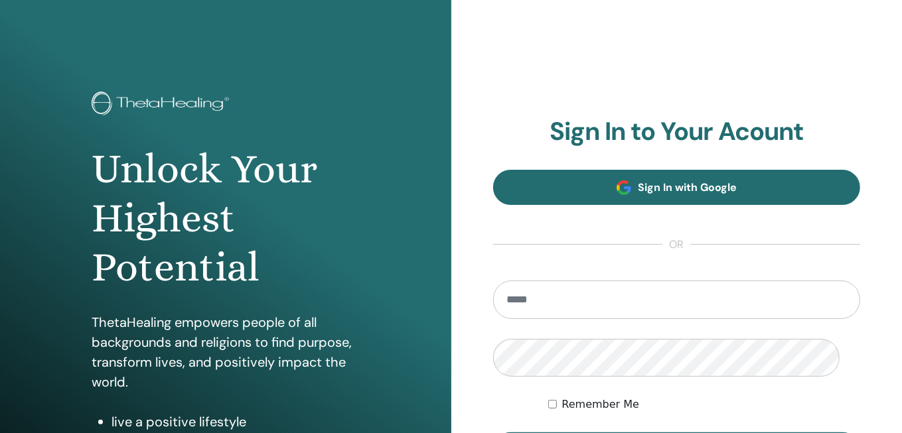
type input "**********"
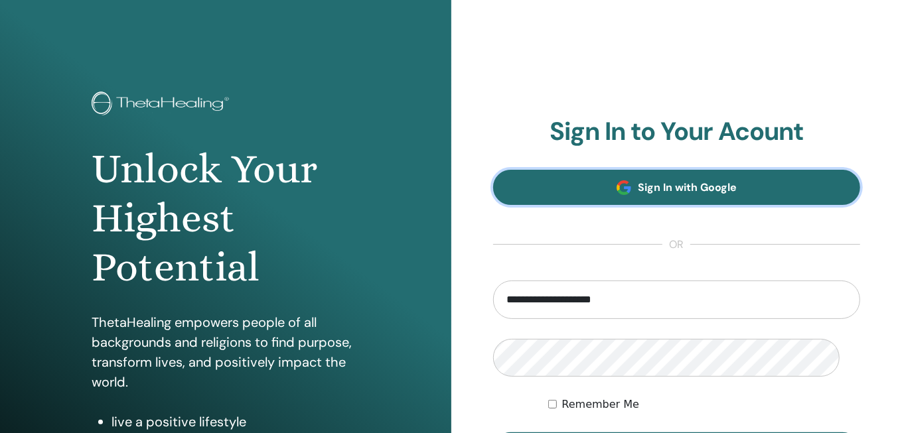
click at [592, 205] on link "Sign In with Google" at bounding box center [677, 187] width 368 height 35
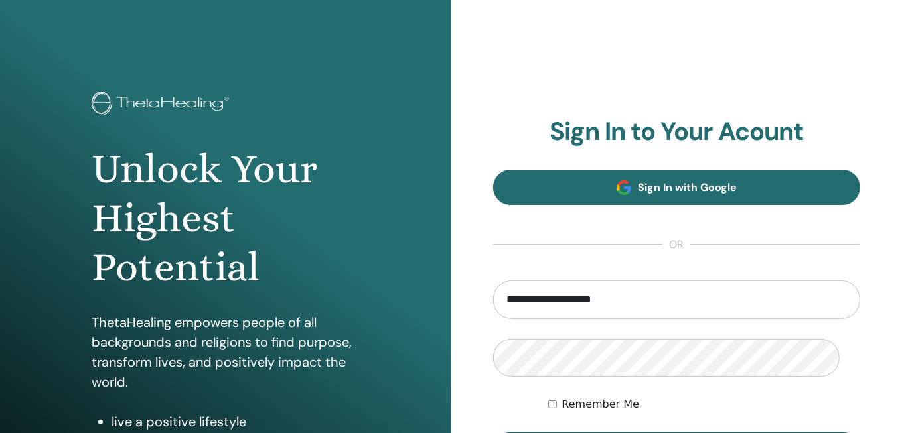
scroll to position [180, 0]
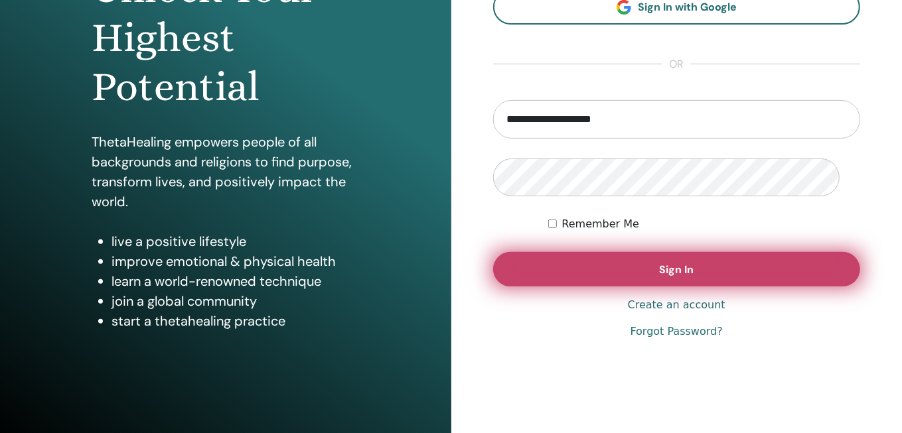
click at [592, 287] on button "Sign In" at bounding box center [677, 269] width 368 height 35
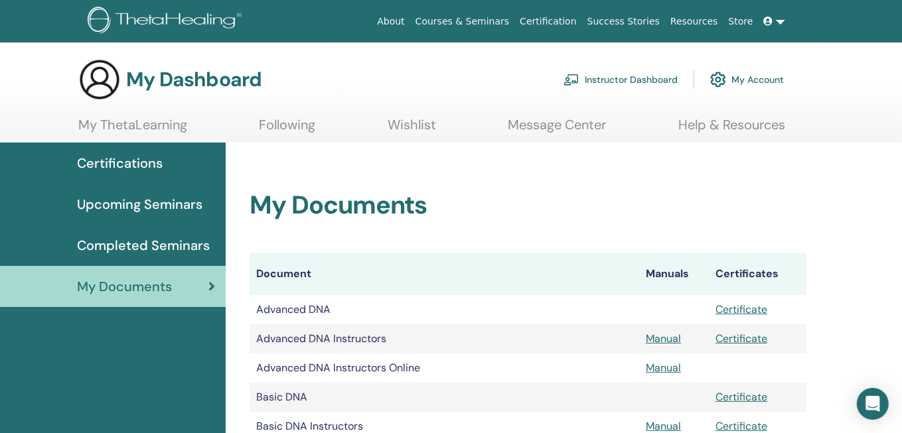
click at [587, 221] on h2 "My Documents" at bounding box center [527, 205] width 557 height 31
click at [617, 82] on link "Instructor Dashboard" at bounding box center [620, 79] width 114 height 29
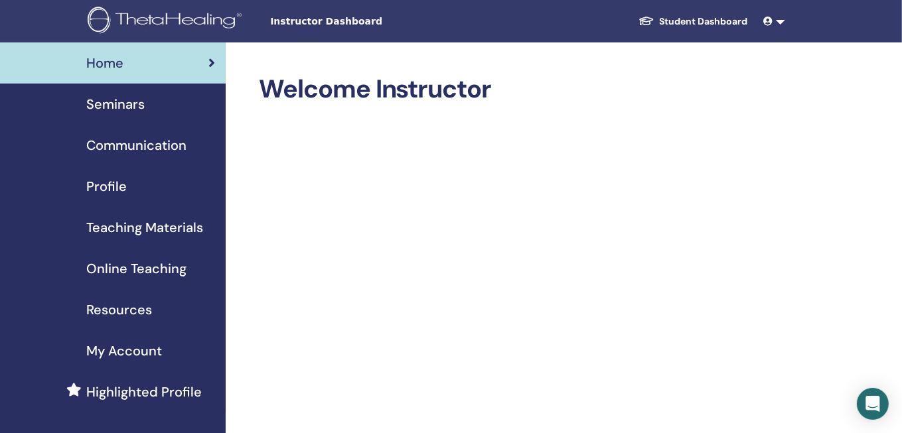
click at [123, 113] on span "Seminars" at bounding box center [115, 104] width 58 height 20
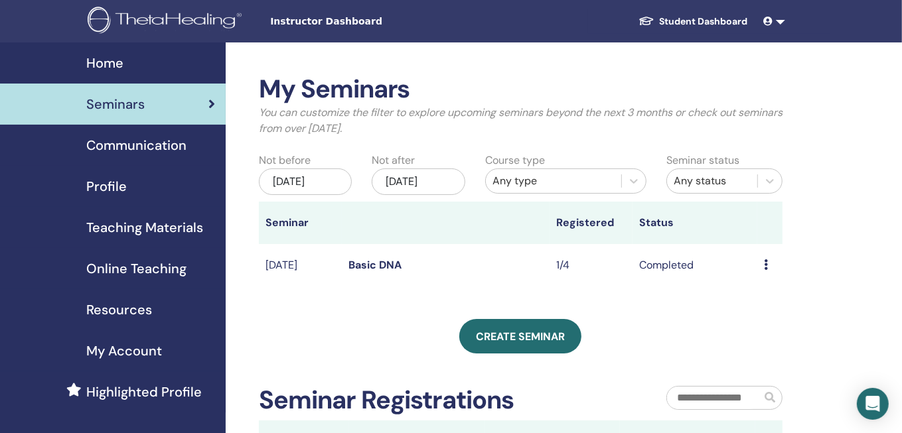
click at [305, 195] on div "[DATE]" at bounding box center [306, 182] width 94 height 27
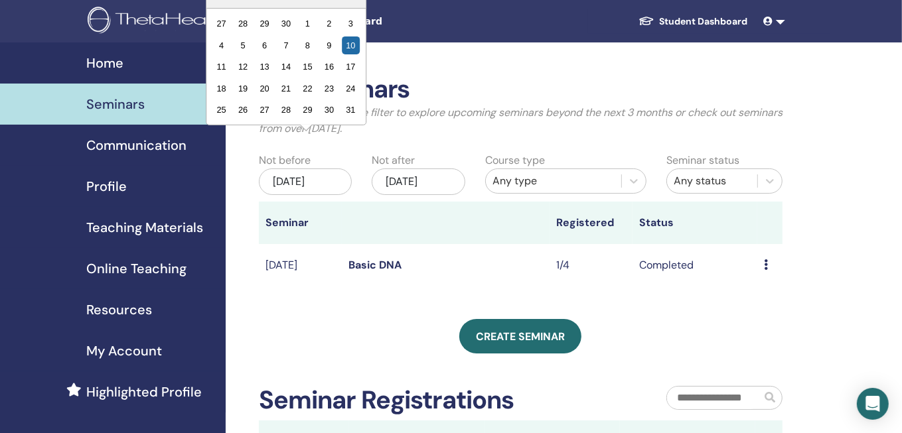
click at [416, 65] on div "My Seminars You can customize the filter to explore upcoming seminars beyond th…" at bounding box center [564, 345] width 676 height 606
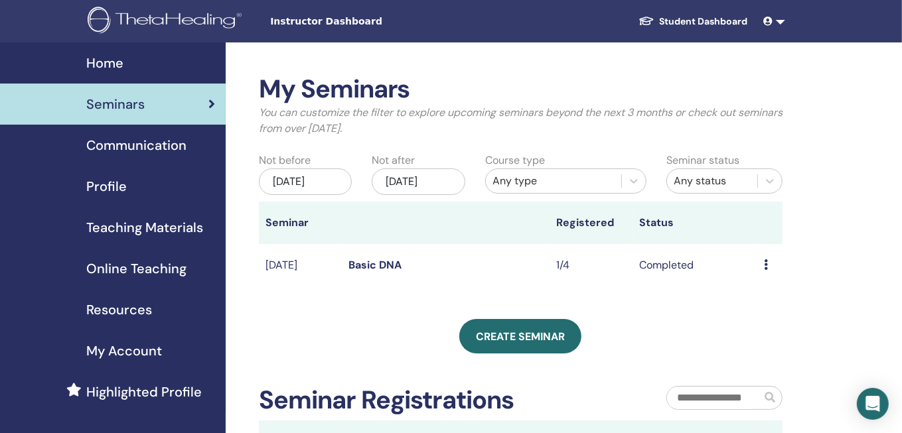
click at [498, 371] on div "My Seminars You can customize the filter to explore upcoming seminars beyond th…" at bounding box center [520, 268] width 523 height 389
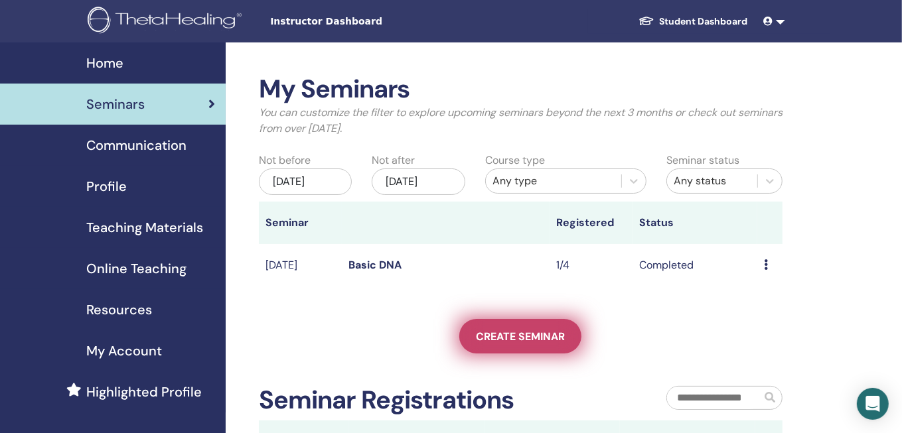
click at [512, 344] on span "Create seminar" at bounding box center [520, 337] width 89 height 14
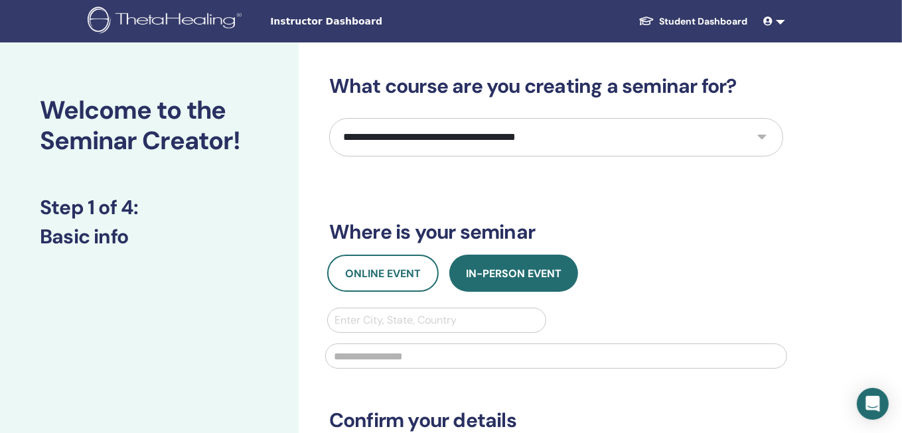
click at [426, 157] on select "**********" at bounding box center [556, 137] width 454 height 38
select select "****"
click at [331, 157] on select "**********" at bounding box center [556, 137] width 454 height 38
click at [434, 245] on div "**********" at bounding box center [556, 310] width 454 height 472
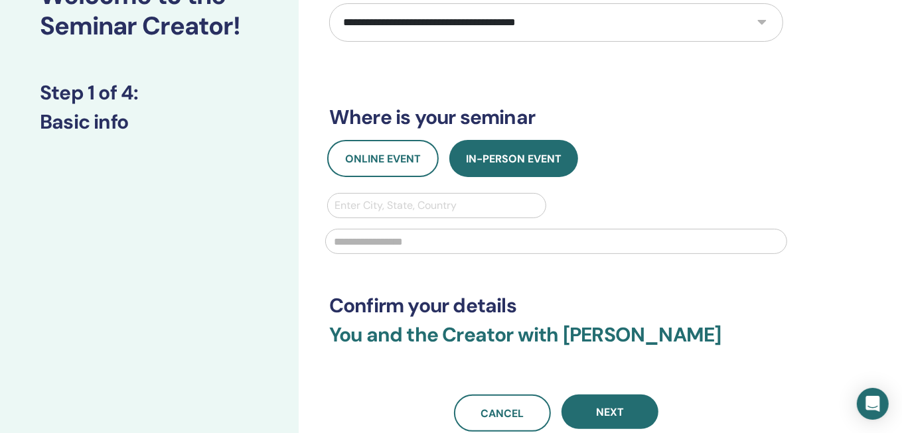
scroll to position [180, 0]
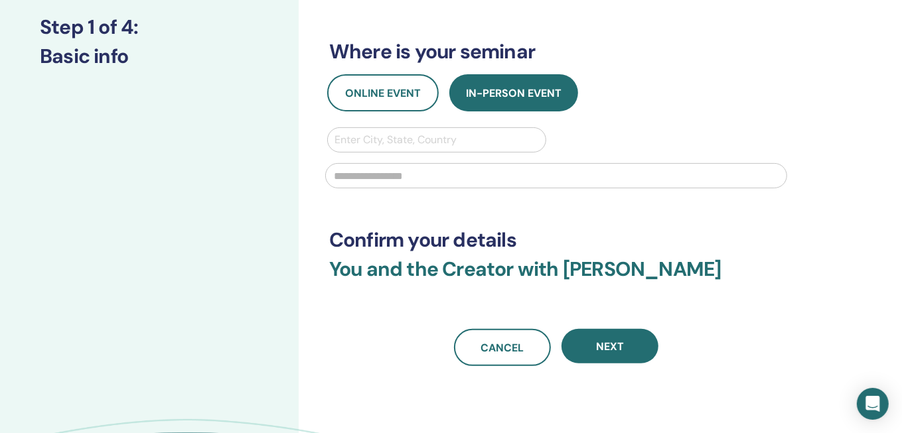
click at [451, 149] on div at bounding box center [436, 140] width 204 height 19
type input "******"
click at [449, 188] on input "text" at bounding box center [556, 175] width 462 height 25
type input "******"
click at [513, 307] on div "**********" at bounding box center [556, 130] width 454 height 472
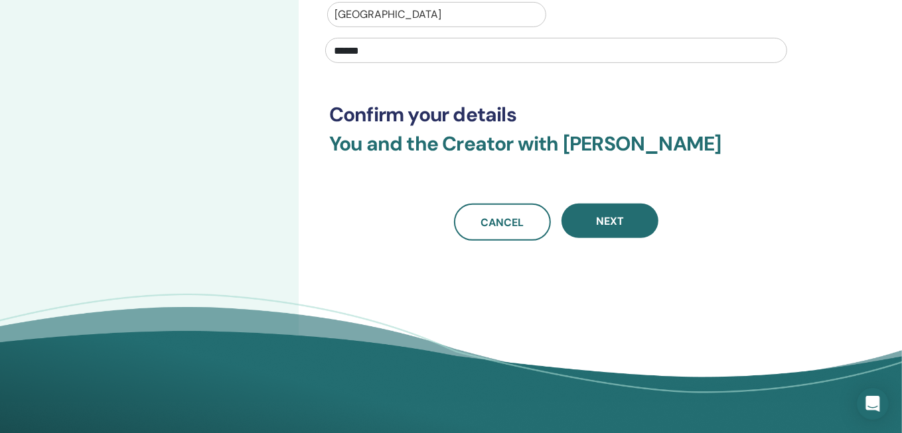
scroll to position [362, 0]
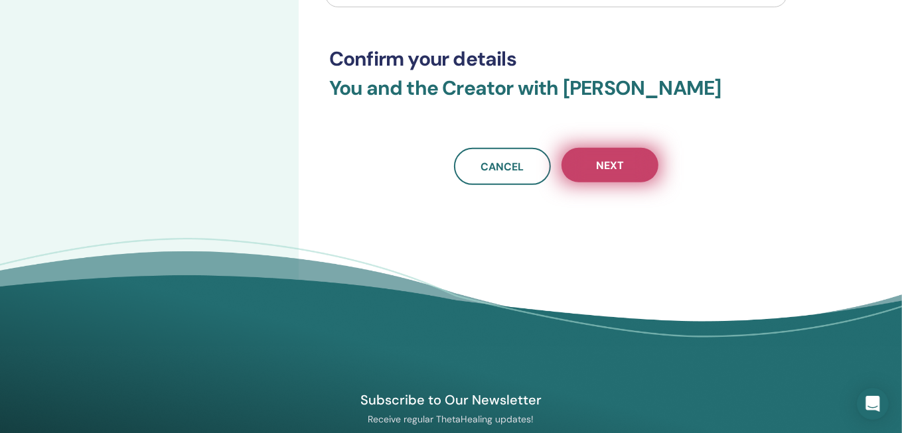
click at [591, 182] on button "Next" at bounding box center [609, 165] width 97 height 35
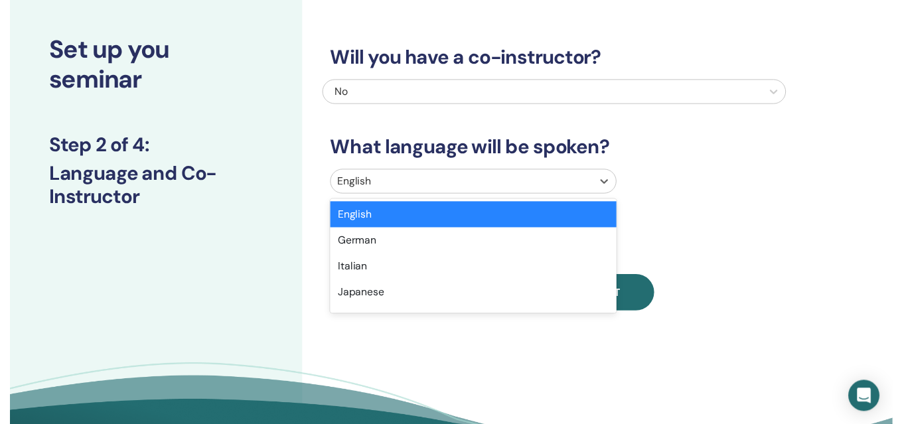
scroll to position [82, 0]
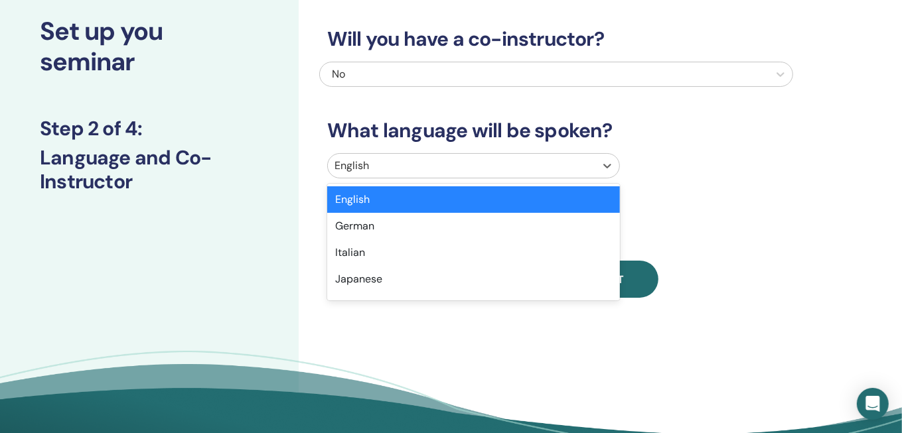
click at [462, 178] on div "option English selected, 1 of 47. 47 results available. Use Up and Down to choo…" at bounding box center [473, 165] width 293 height 25
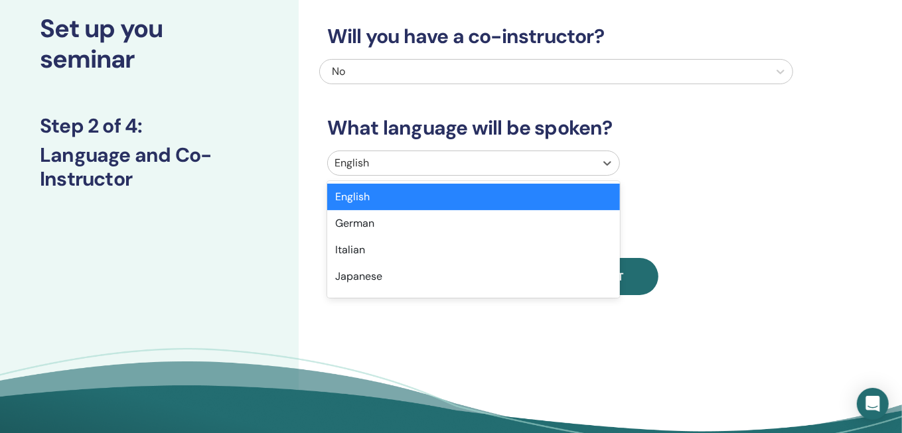
type input "*"
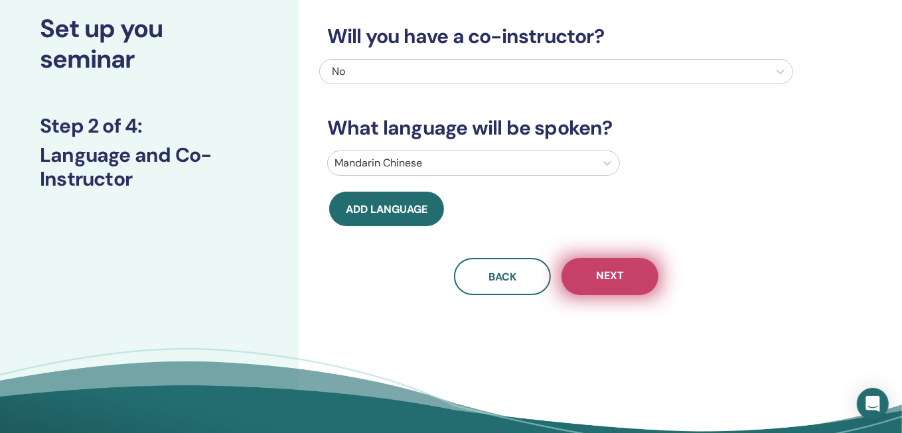
click at [616, 285] on span "Next" at bounding box center [610, 277] width 28 height 17
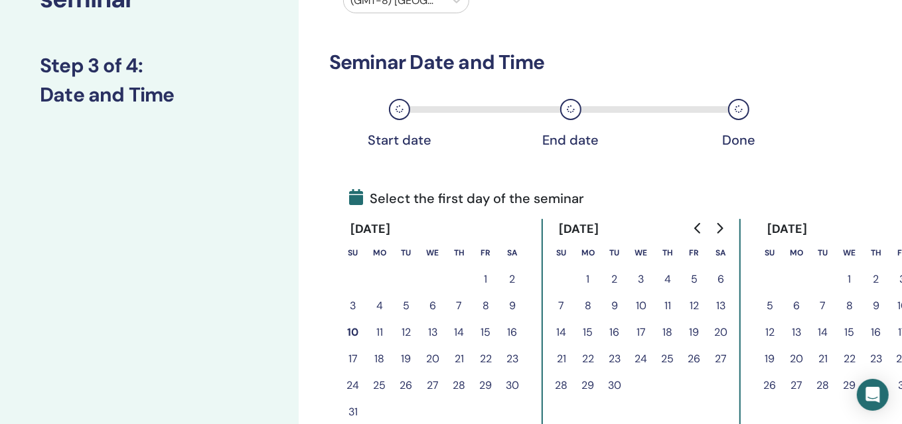
scroll to position [263, 0]
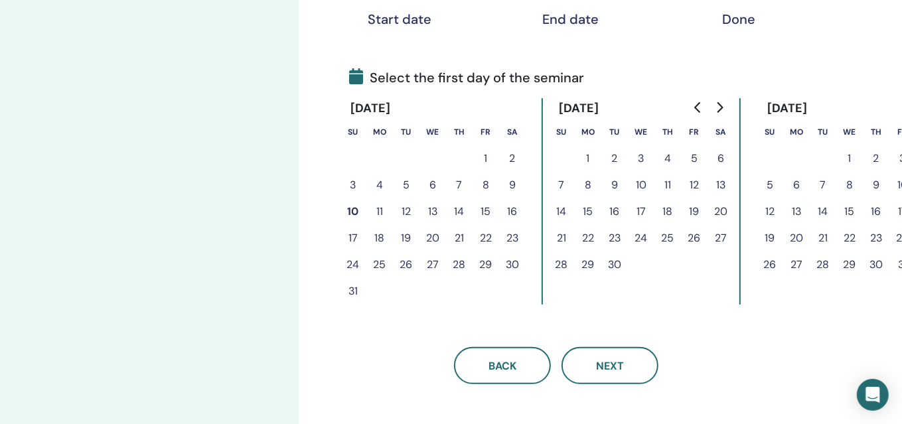
click at [510, 225] on button "16" at bounding box center [512, 211] width 27 height 27
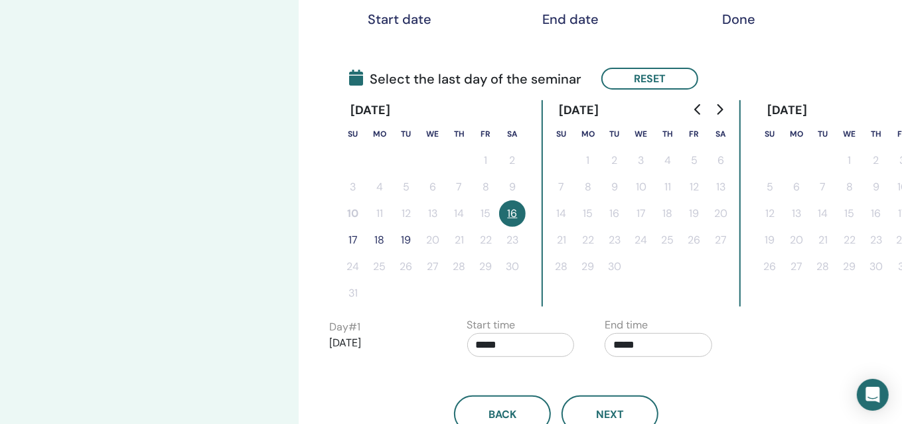
click at [357, 253] on button "17" at bounding box center [353, 240] width 27 height 27
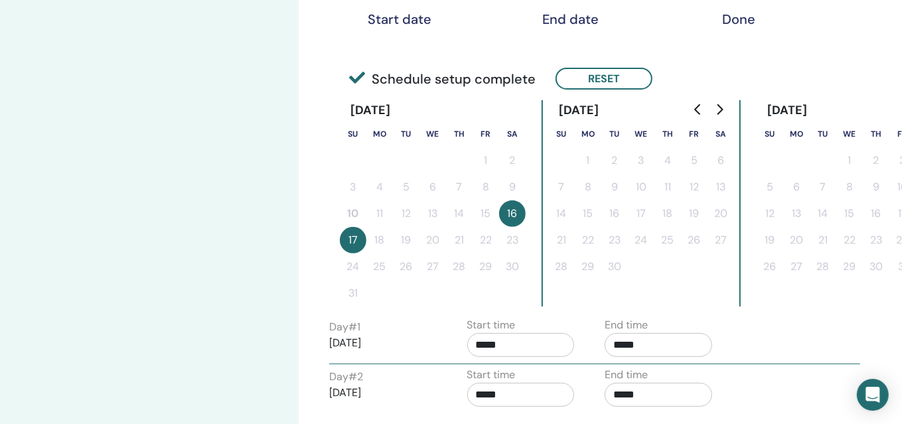
click at [240, 295] on div "Set up you seminar Step 3 of 4 : Date and Time" at bounding box center [149, 224] width 299 height 888
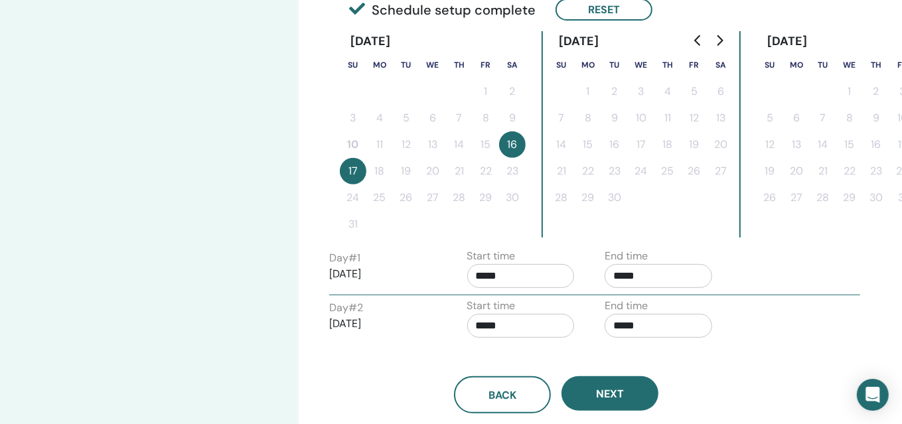
scroll to position [383, 0]
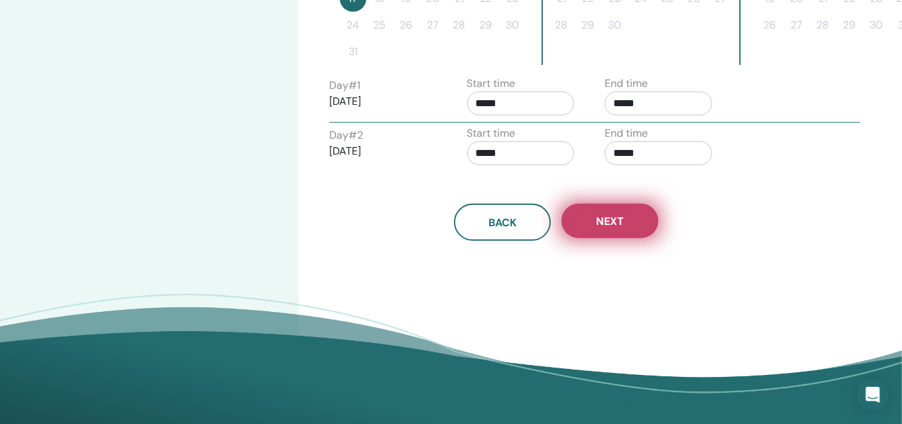
click at [616, 238] on button "Next" at bounding box center [609, 221] width 97 height 35
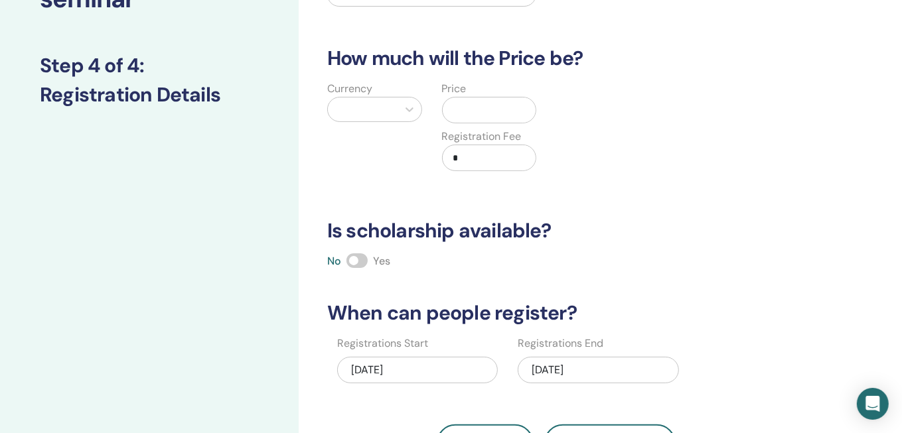
scroll to position [21, 0]
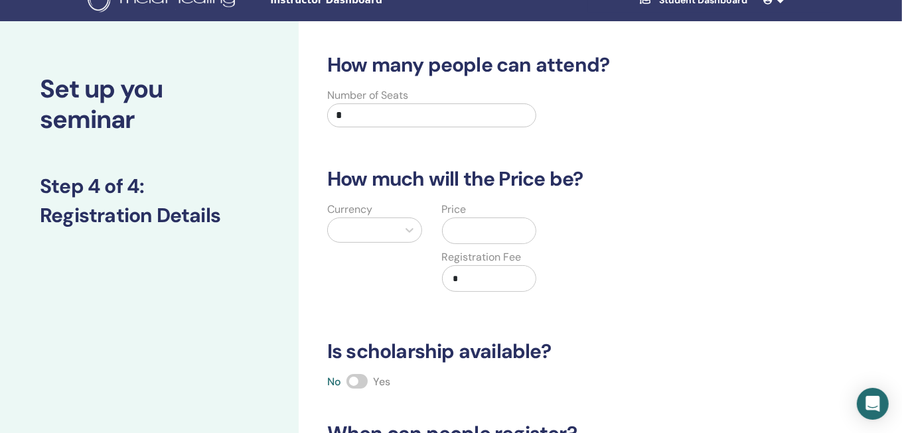
click at [386, 127] on input "*" at bounding box center [431, 116] width 209 height 24
type input "*"
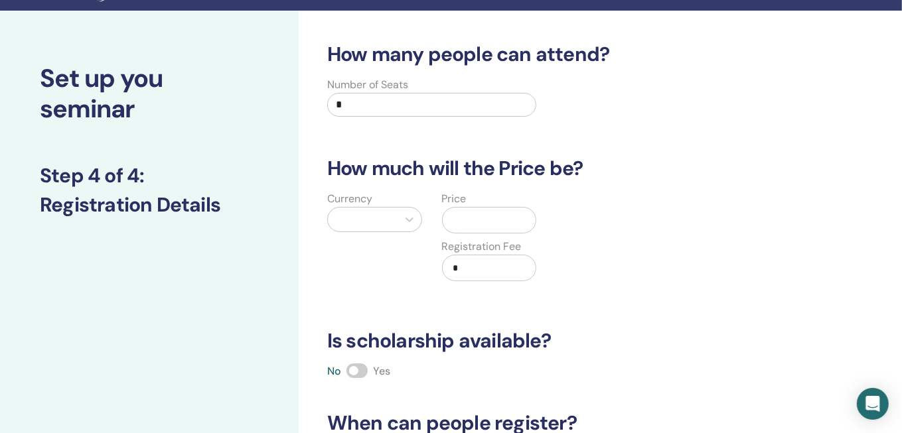
click at [391, 232] on div at bounding box center [363, 220] width 70 height 24
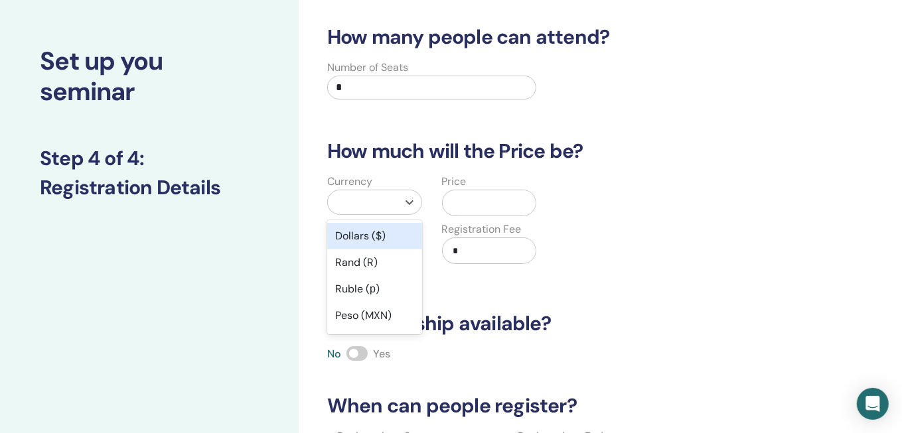
scroll to position [85, 0]
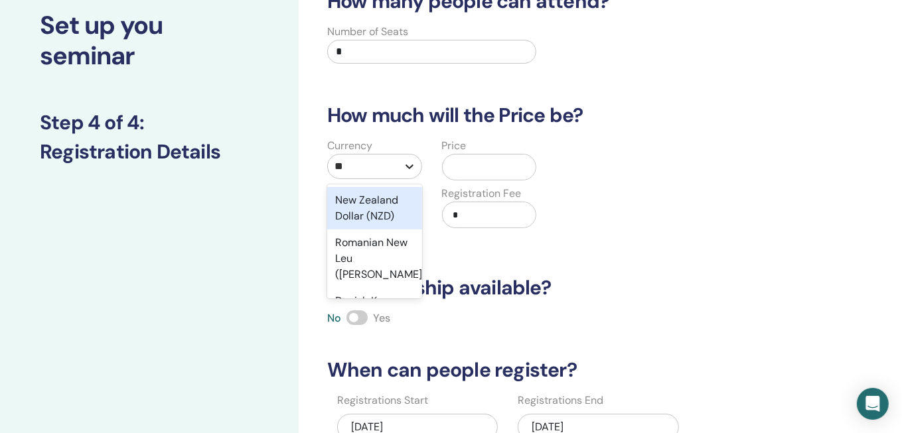
type input "***"
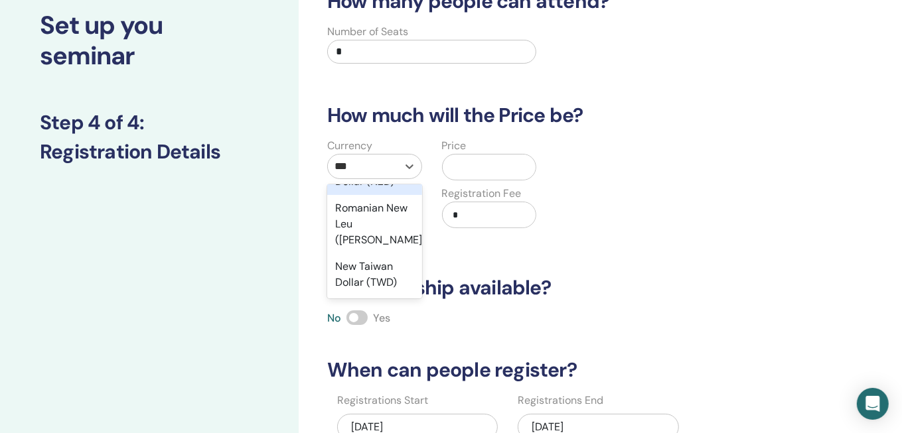
scroll to position [120, 0]
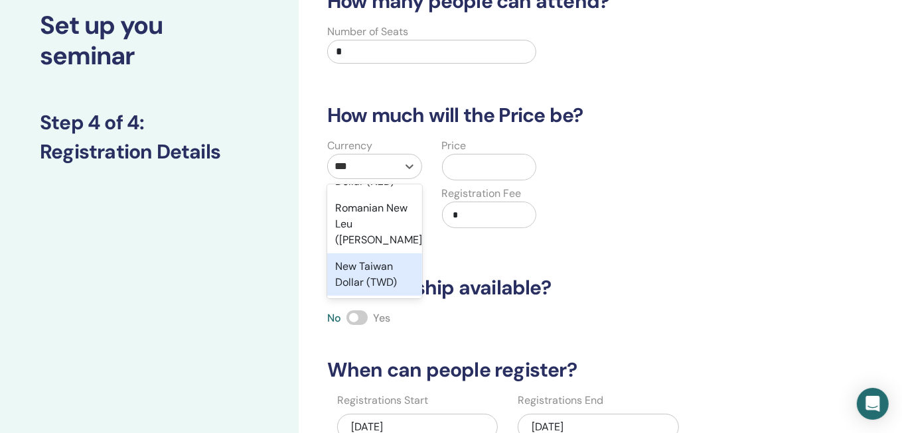
click at [364, 296] on div "New Taiwan Dollar (TWD)" at bounding box center [374, 274] width 95 height 42
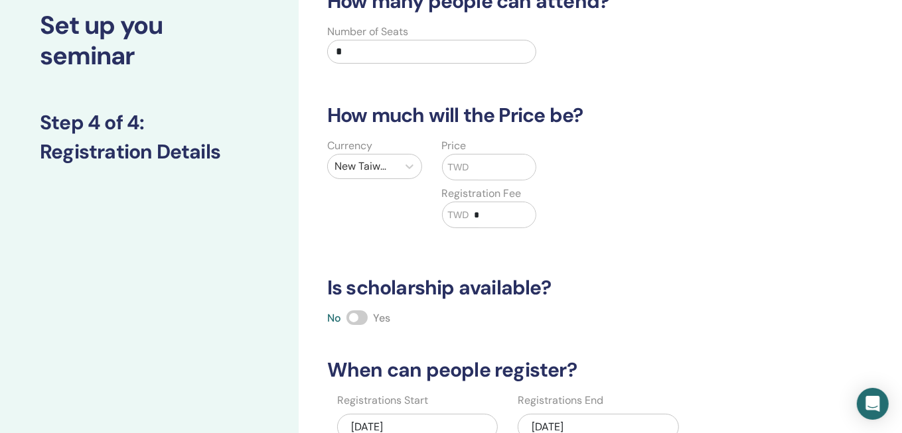
click at [458, 174] on span "TWD" at bounding box center [458, 168] width 21 height 14
click at [485, 180] on input "text" at bounding box center [501, 167] width 67 height 25
type input "*****"
click at [594, 244] on div "Currency New Taiwan Dollar (TWD) Price TWD ***** Registration Fee TWD *" at bounding box center [546, 191] width 474 height 106
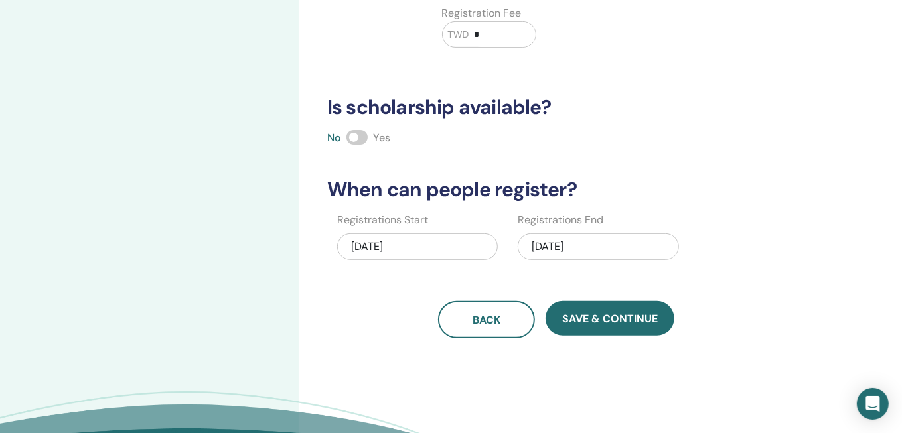
scroll to position [447, 0]
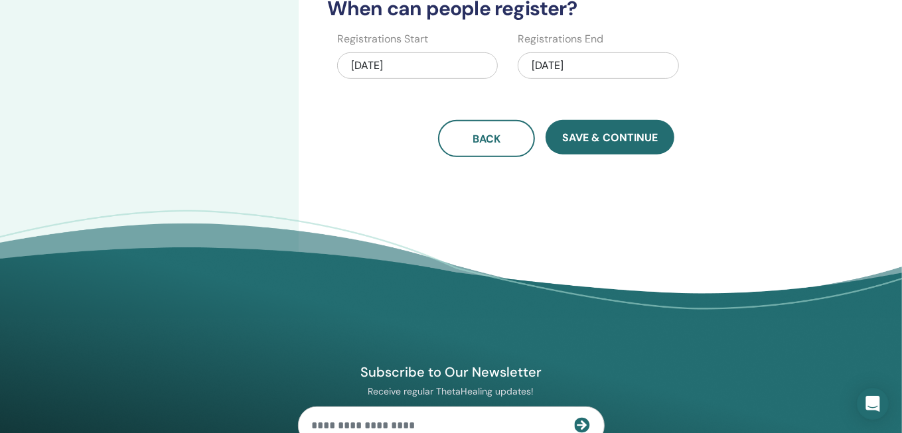
click at [598, 79] on div "08/17/2025" at bounding box center [598, 65] width 161 height 27
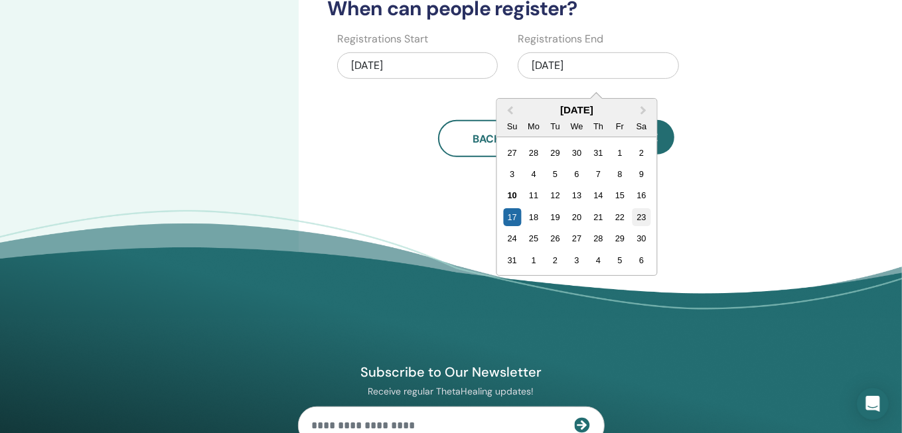
click at [650, 226] on div "23" at bounding box center [641, 217] width 18 height 18
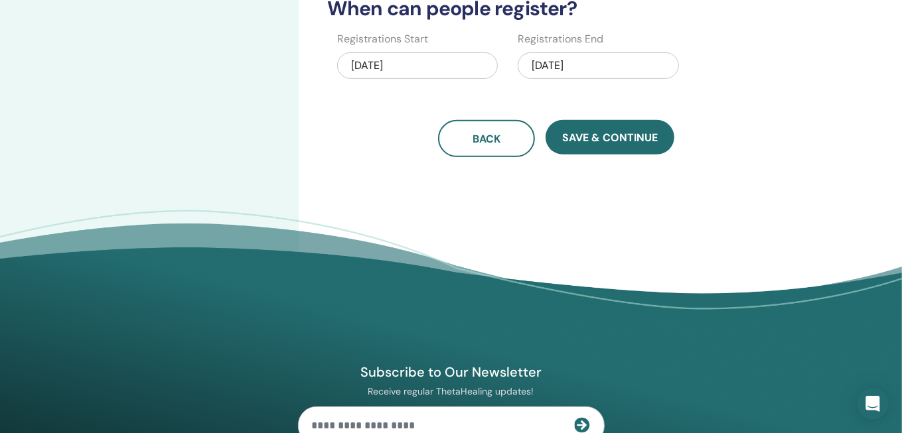
click at [730, 157] on div "Back Save & Continue" at bounding box center [556, 138] width 474 height 37
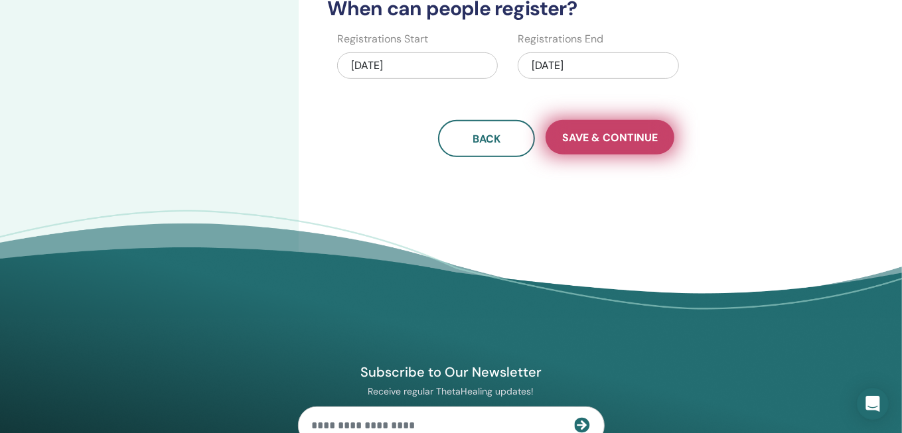
click at [621, 145] on span "Save & Continue" at bounding box center [610, 138] width 96 height 14
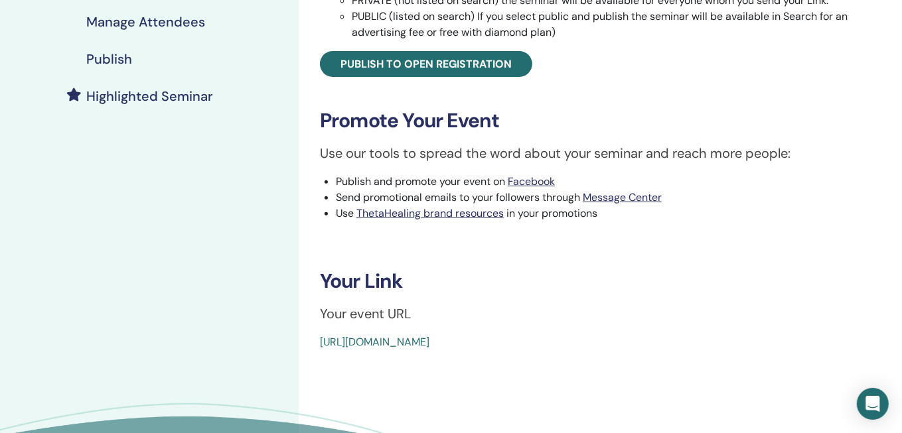
scroll to position [241, 0]
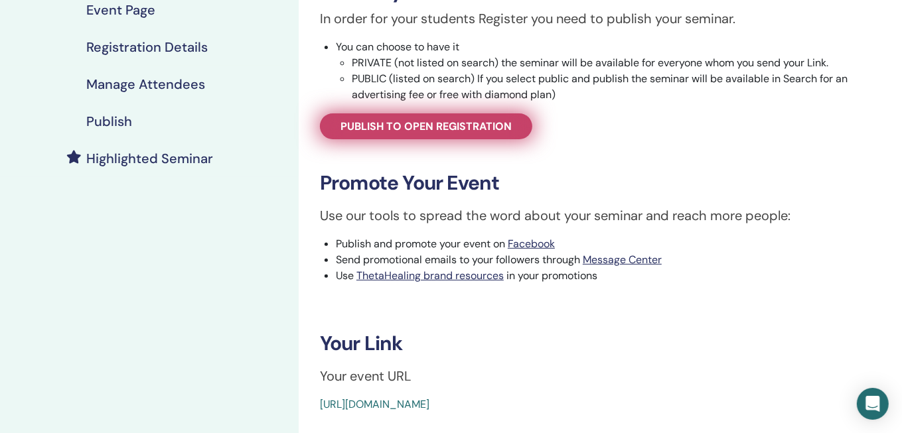
click at [470, 133] on span "Publish to open registration" at bounding box center [425, 126] width 171 height 14
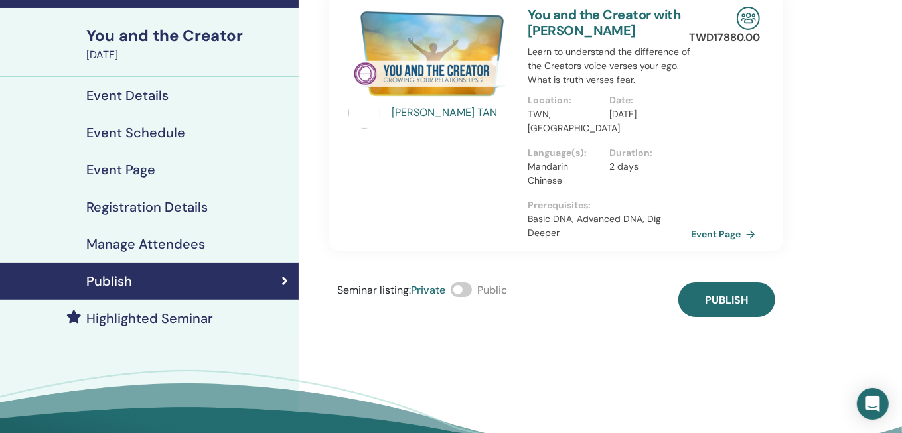
scroll to position [60, 0]
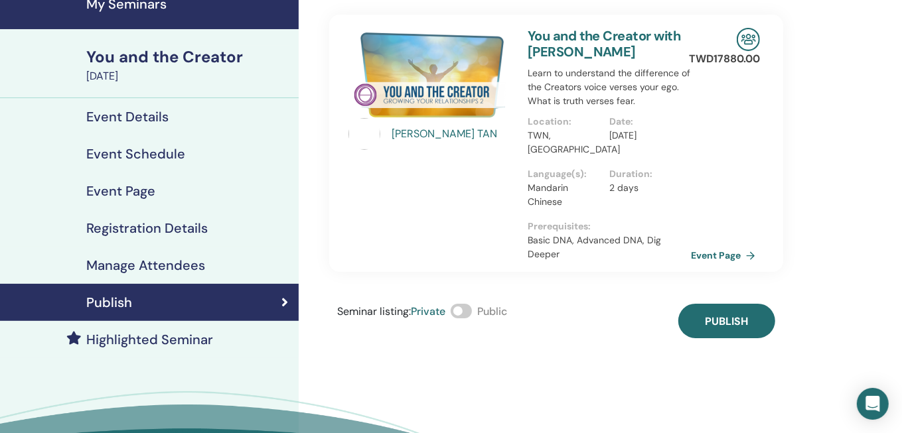
click at [472, 318] on span at bounding box center [461, 311] width 21 height 15
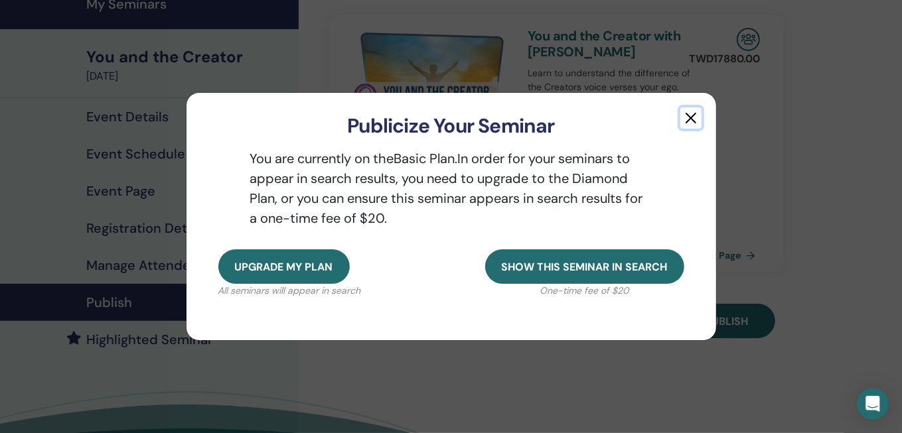
click at [688, 107] on button "button" at bounding box center [690, 117] width 21 height 21
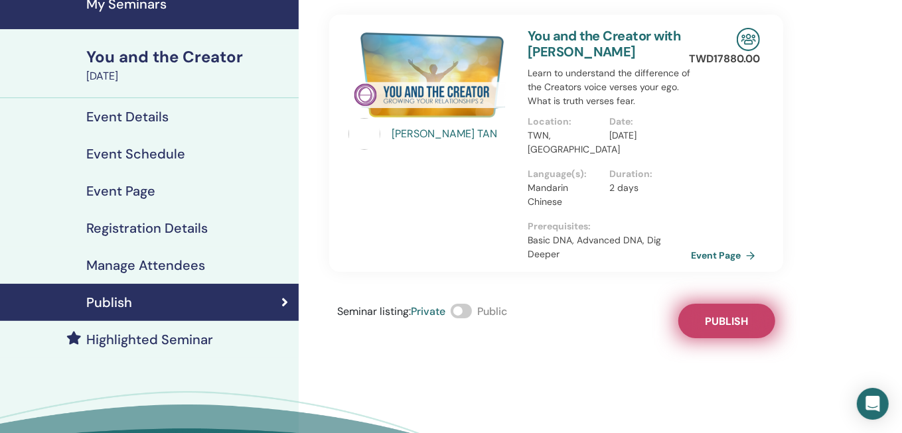
click at [724, 328] on span "Publish" at bounding box center [726, 321] width 43 height 14
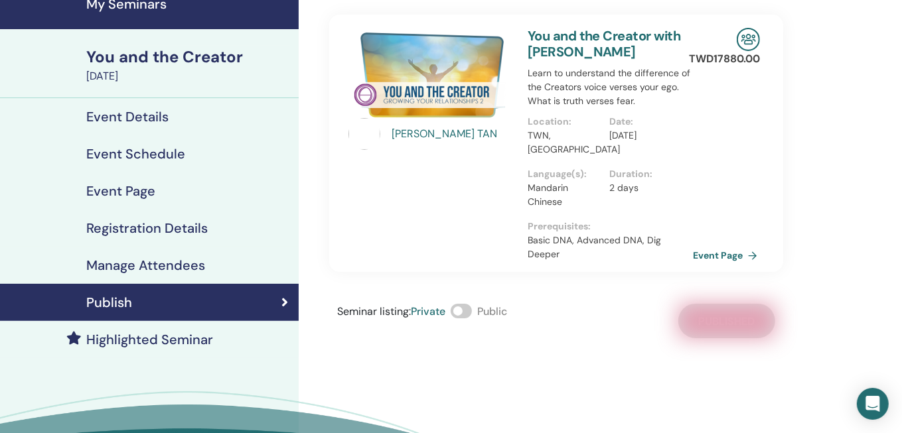
click at [727, 258] on link "Event Page" at bounding box center [728, 255] width 70 height 20
